Goal: Information Seeking & Learning: Learn about a topic

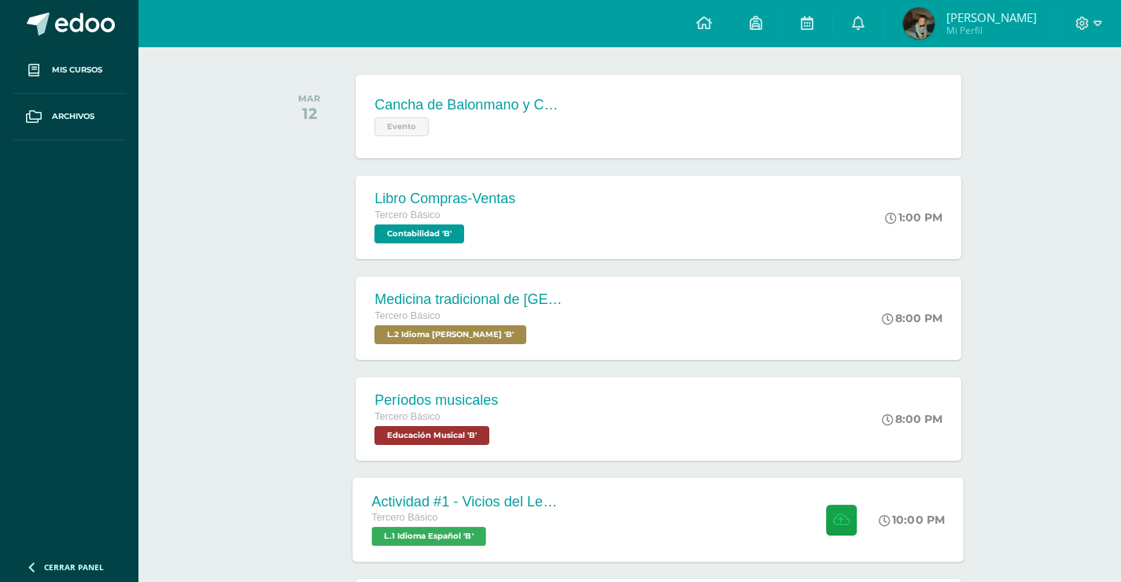
scroll to position [393, 0]
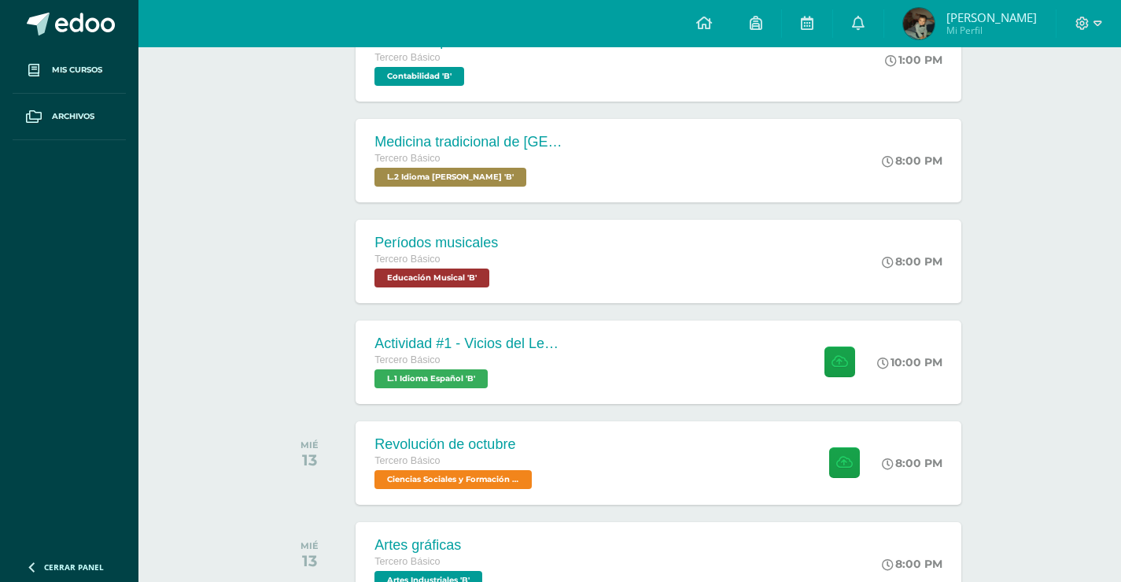
click at [952, 404] on div "Actividad #1 - Vicios del LenguaJe Tercero Básico L.1 Idioma Español 'B' 10:00 …" at bounding box center [630, 362] width 712 height 88
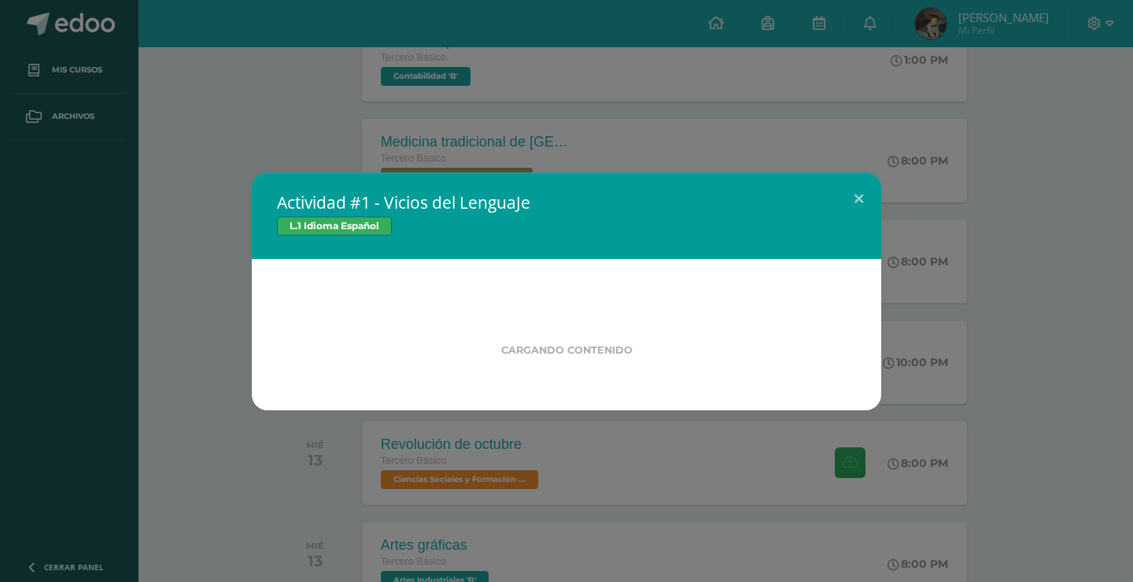
click at [1117, 410] on div "Actividad #1 - Vicios del LenguaJe L.1 Idioma Español Cargando contenido" at bounding box center [566, 291] width 1121 height 238
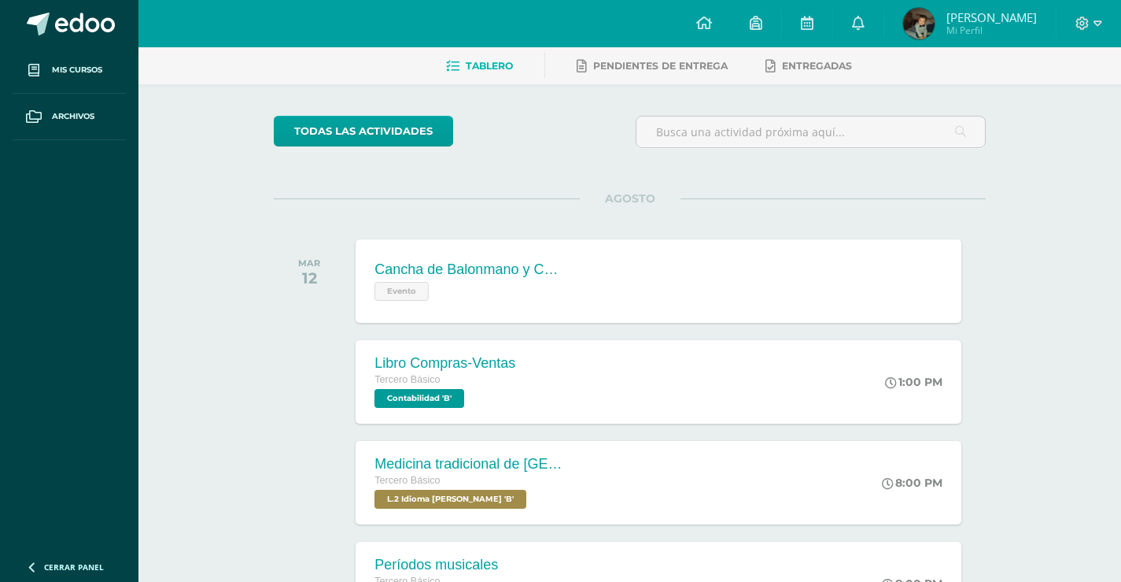
scroll to position [0, 0]
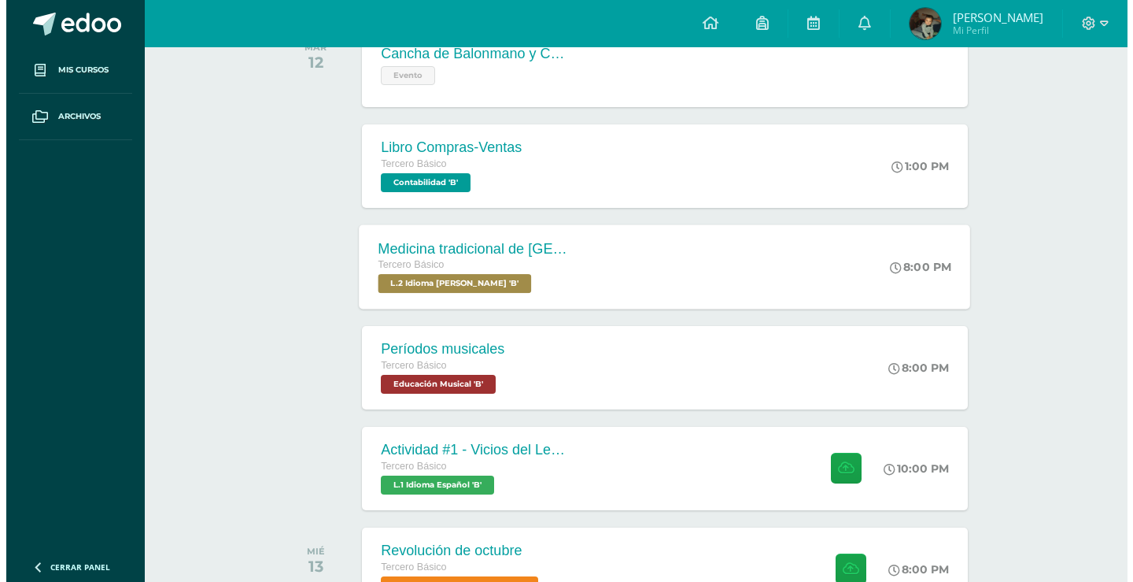
scroll to position [315, 0]
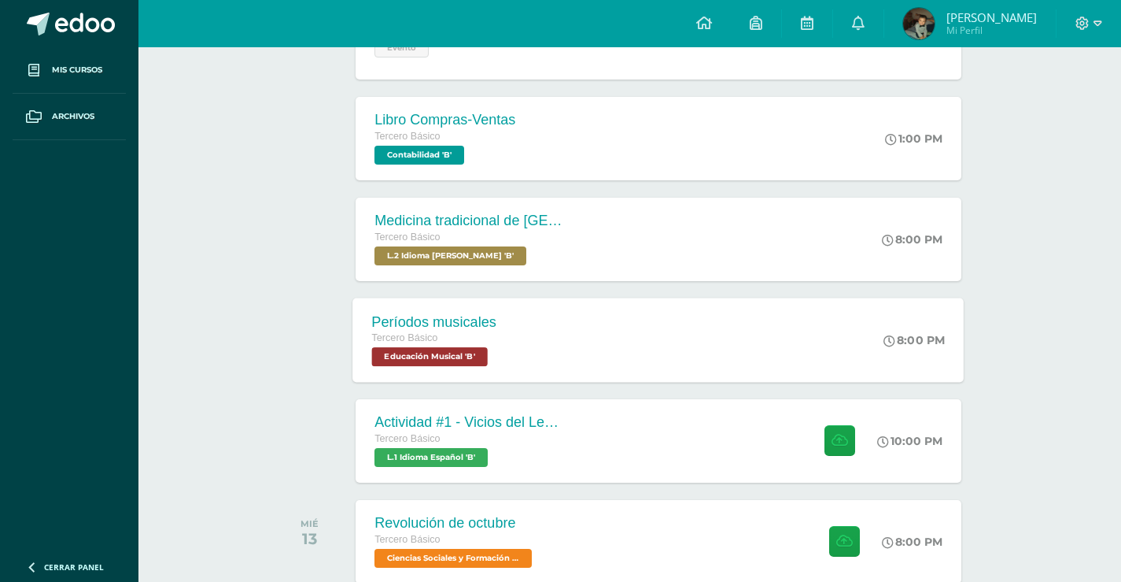
click at [499, 339] on div "Períodos musicales Tercero Básico Educación Musical 'B'" at bounding box center [434, 339] width 163 height 84
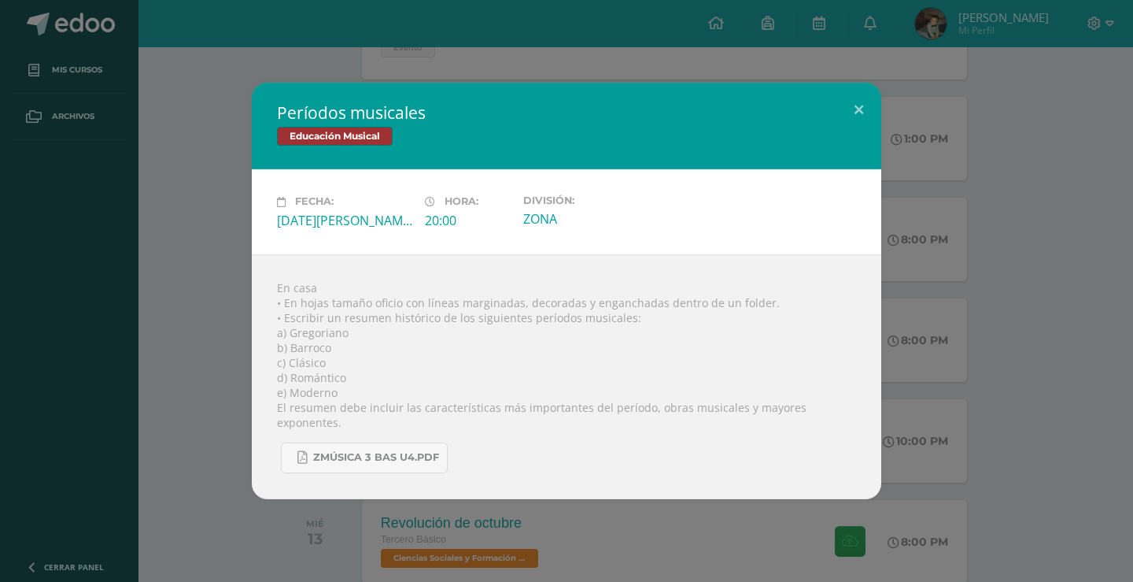
click at [1055, 378] on div "Períodos musicales Educación Musical Fecha: [DATE][PERSON_NAME] Hora: 20:00 Div…" at bounding box center [566, 291] width 1121 height 416
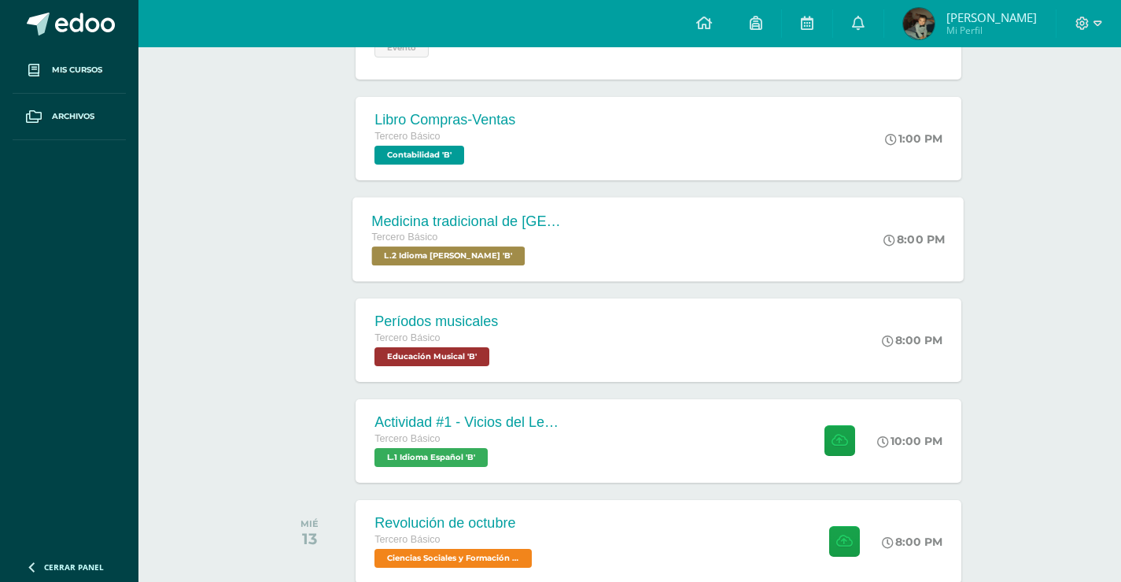
click at [434, 275] on div "Medicina tradicional de [GEOGRAPHIC_DATA] Tercero Básico L.2 Idioma [PERSON_NAM…" at bounding box center [467, 239] width 229 height 84
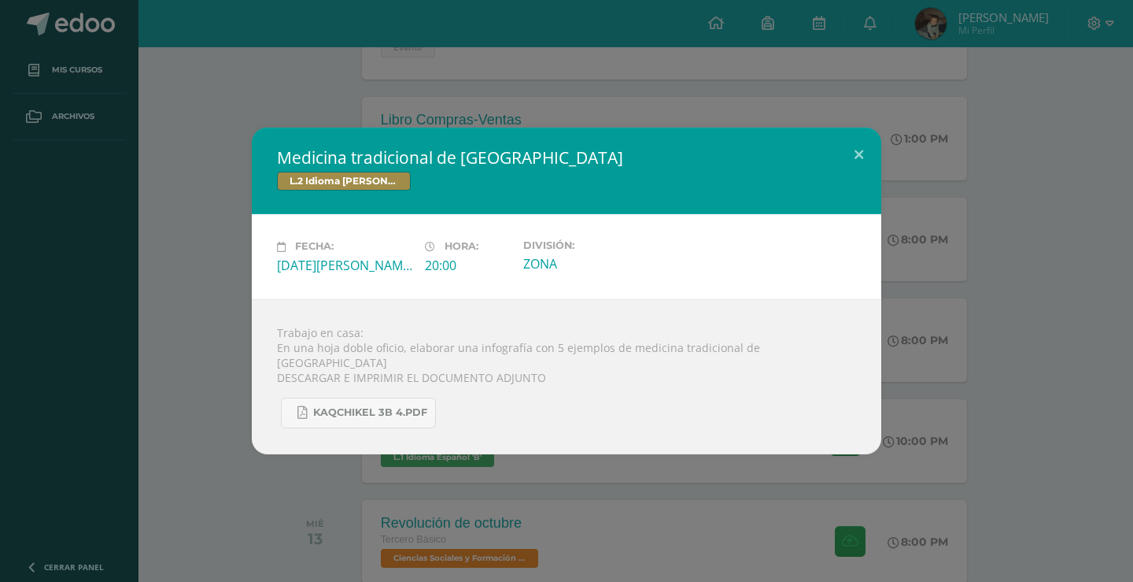
click at [997, 431] on div "Medicina tradicional de [GEOGRAPHIC_DATA] L.2 Idioma [PERSON_NAME] Fecha: [DATE…" at bounding box center [566, 290] width 1121 height 326
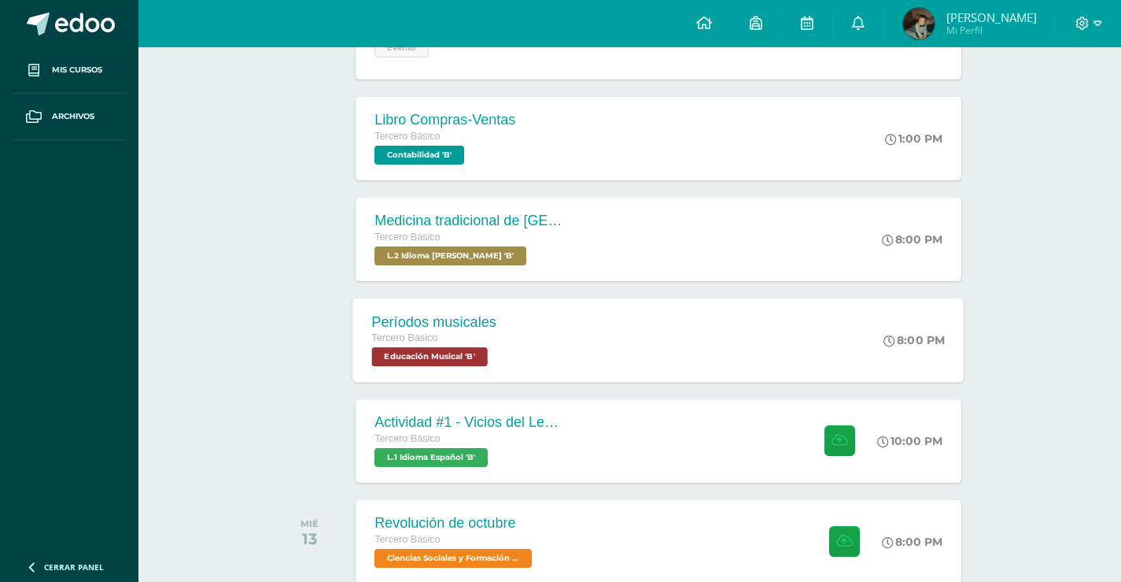
click at [459, 354] on span "Educación Musical 'B'" at bounding box center [430, 356] width 116 height 19
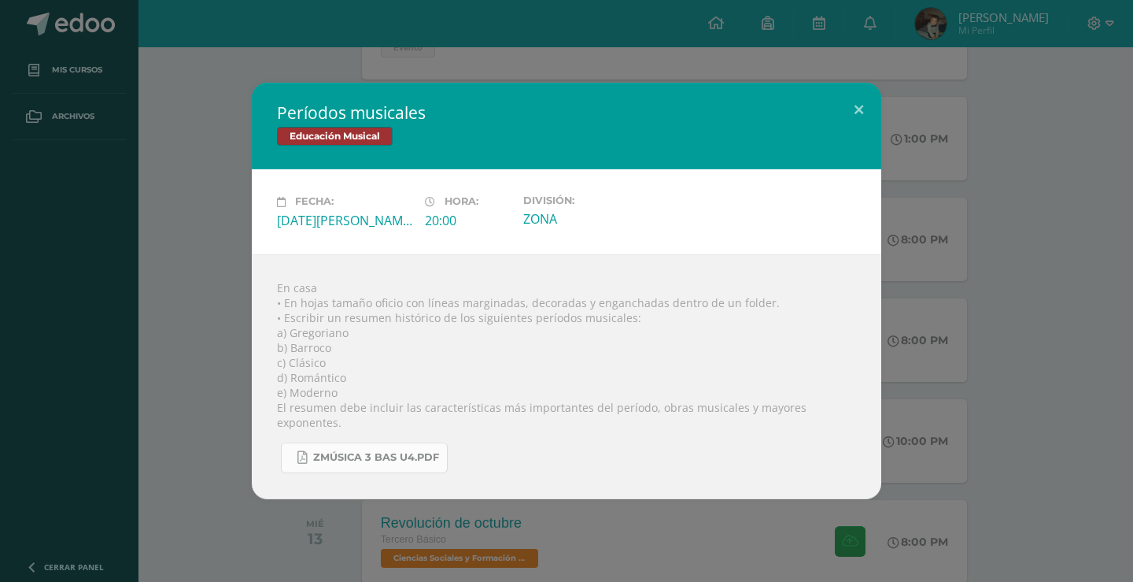
click at [428, 452] on span "Zmúsica 3 Bas U4.pdf" at bounding box center [376, 457] width 126 height 13
